Goal: Transaction & Acquisition: Purchase product/service

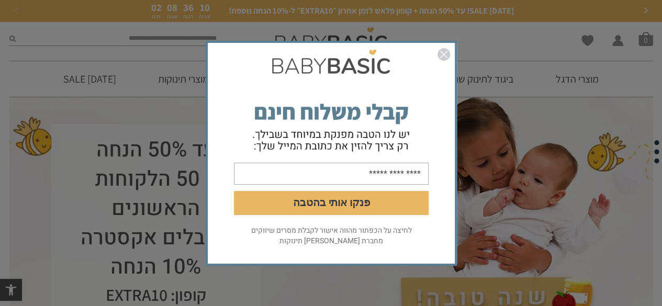
click at [439, 59] on img "סגור" at bounding box center [444, 54] width 13 height 13
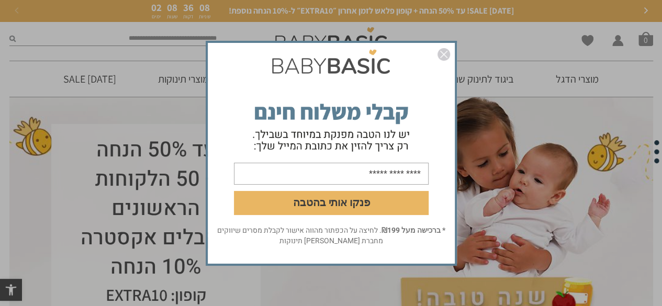
click at [438, 54] on img "סגור" at bounding box center [444, 54] width 13 height 13
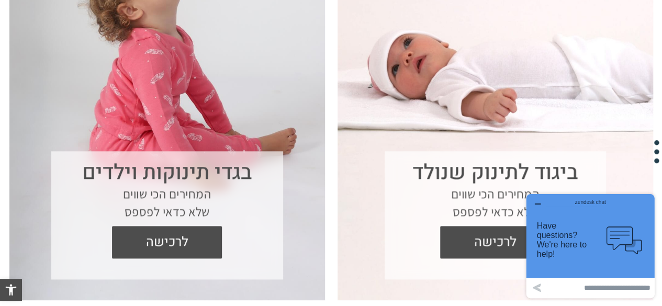
scroll to position [497, 0]
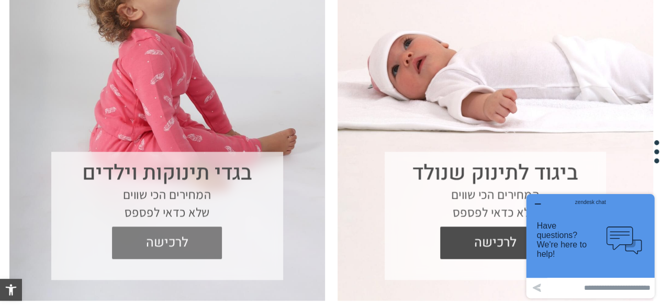
click at [195, 248] on span "לרכישה" at bounding box center [167, 243] width 94 height 32
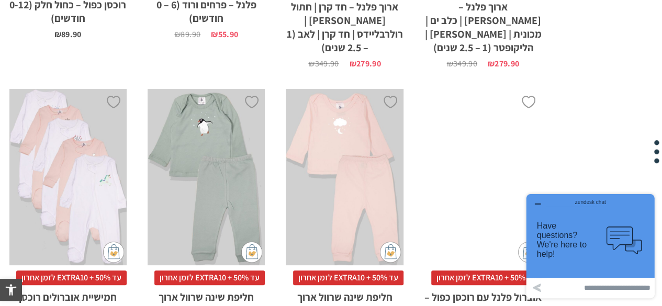
scroll to position [2790, 0]
